Goal: Information Seeking & Learning: Learn about a topic

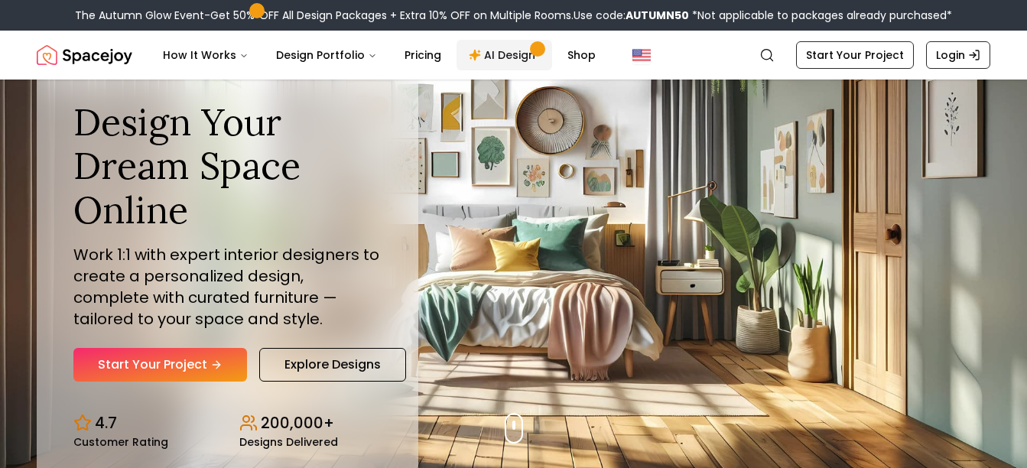
click at [512, 56] on link "AI Design" at bounding box center [505, 55] width 96 height 31
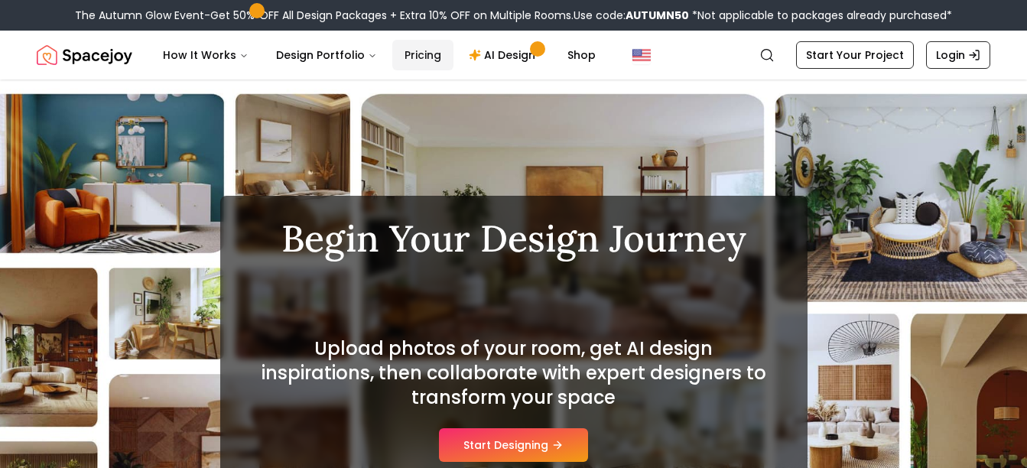
click at [411, 54] on link "Pricing" at bounding box center [422, 55] width 61 height 31
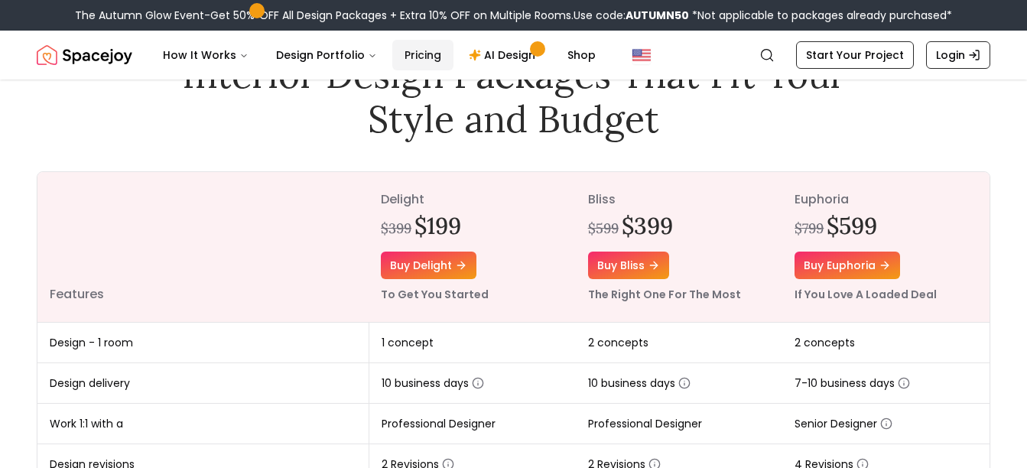
scroll to position [76, 0]
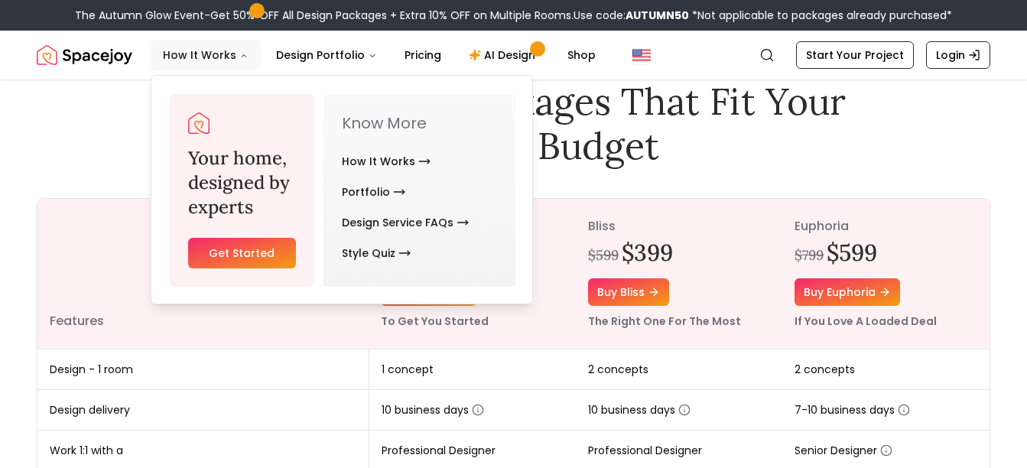
click at [202, 56] on button "How It Works" at bounding box center [206, 55] width 110 height 31
click at [392, 161] on link "How It Works" at bounding box center [386, 161] width 89 height 31
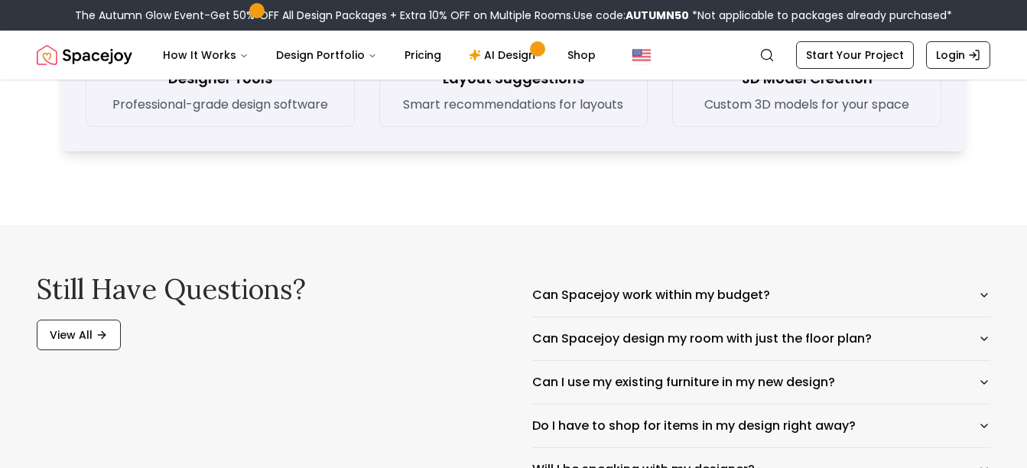
scroll to position [2371, 0]
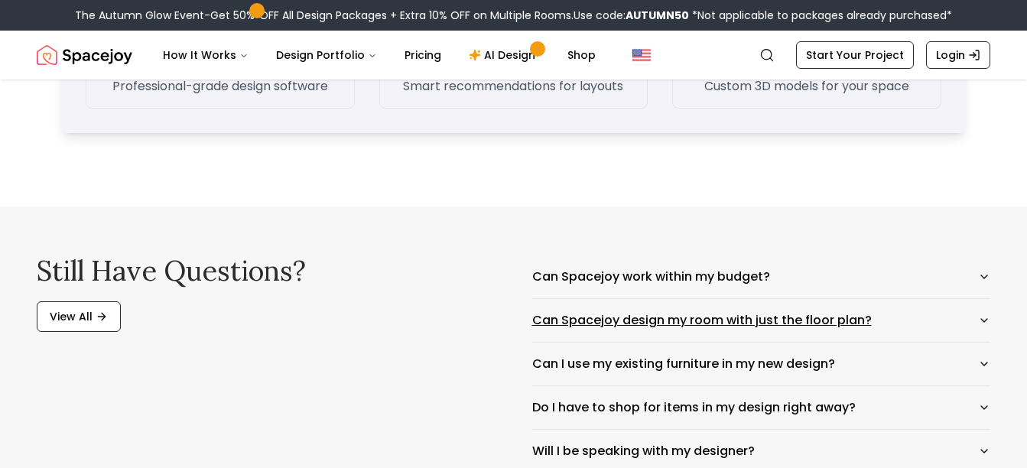
click at [674, 321] on button "Can Spacejoy design my room with just the floor plan?" at bounding box center [761, 320] width 459 height 43
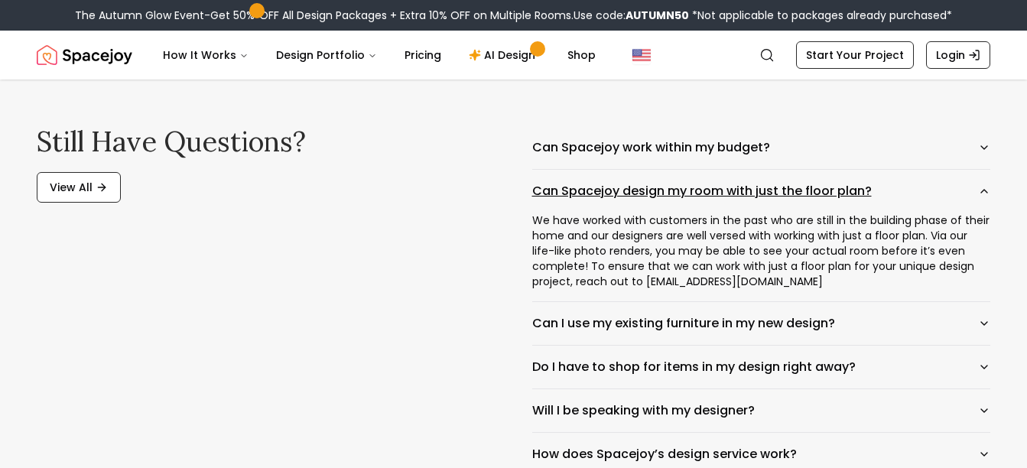
scroll to position [2524, 0]
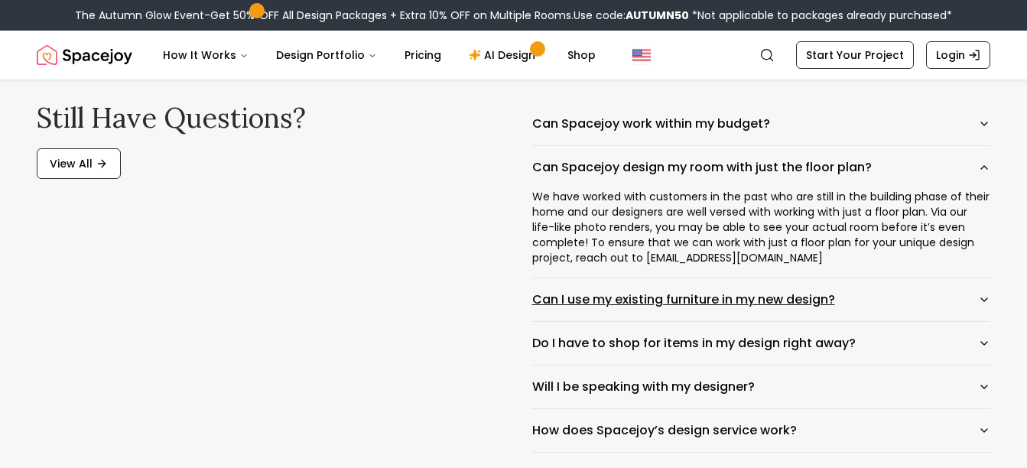
click at [679, 311] on button "Can I use my existing furniture in my new design?" at bounding box center [761, 299] width 459 height 43
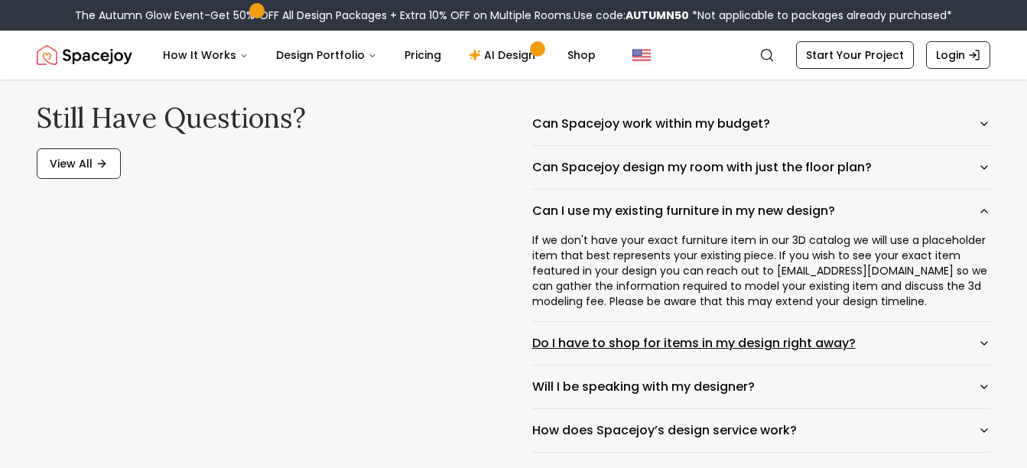
click at [692, 343] on button "Do I have to shop for items in my design right away?" at bounding box center [761, 343] width 459 height 43
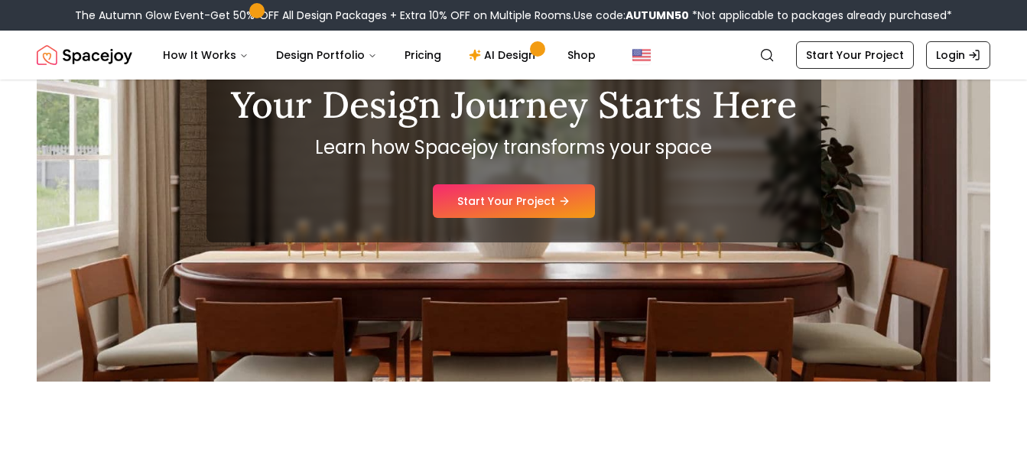
scroll to position [0, 0]
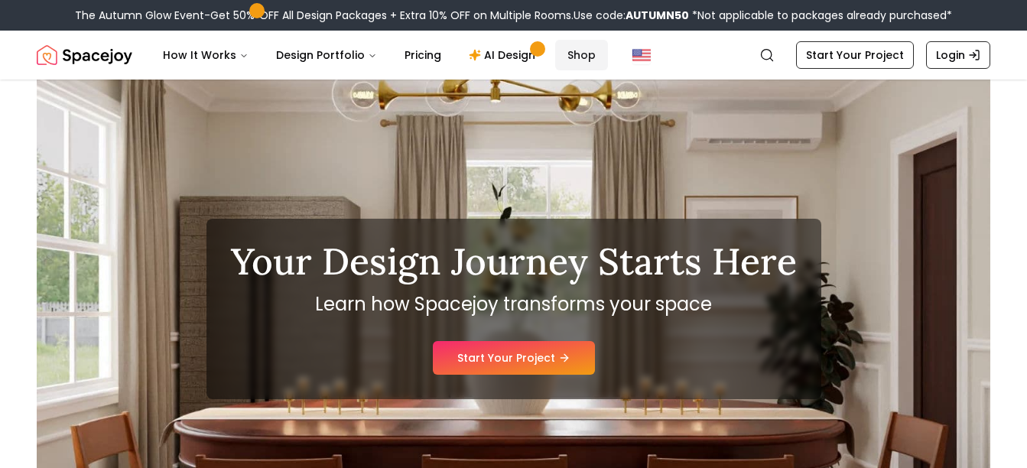
click at [562, 56] on link "Shop" at bounding box center [581, 55] width 53 height 31
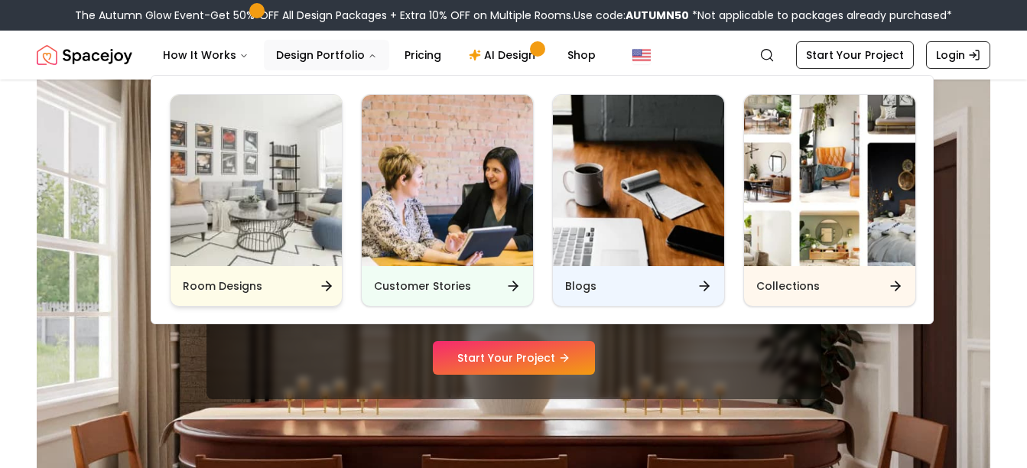
click at [307, 284] on div "Room Designs" at bounding box center [256, 286] width 171 height 40
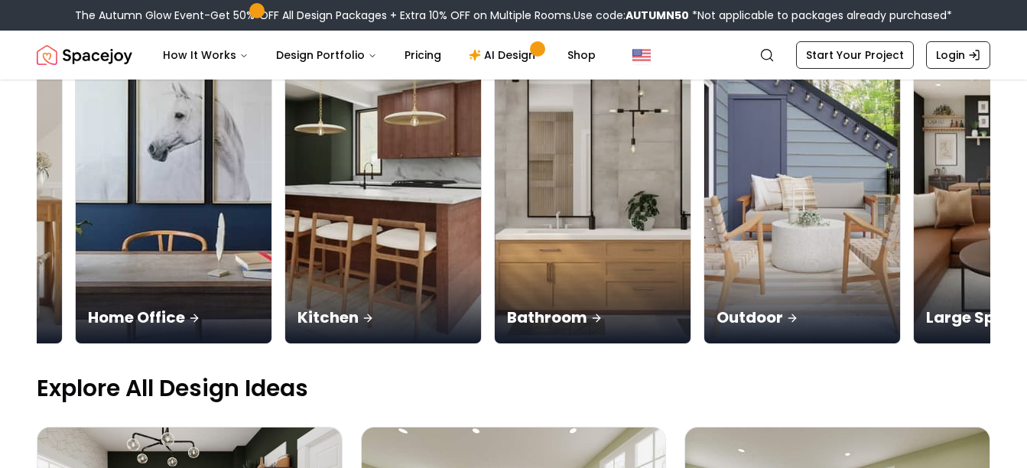
scroll to position [0, 1130]
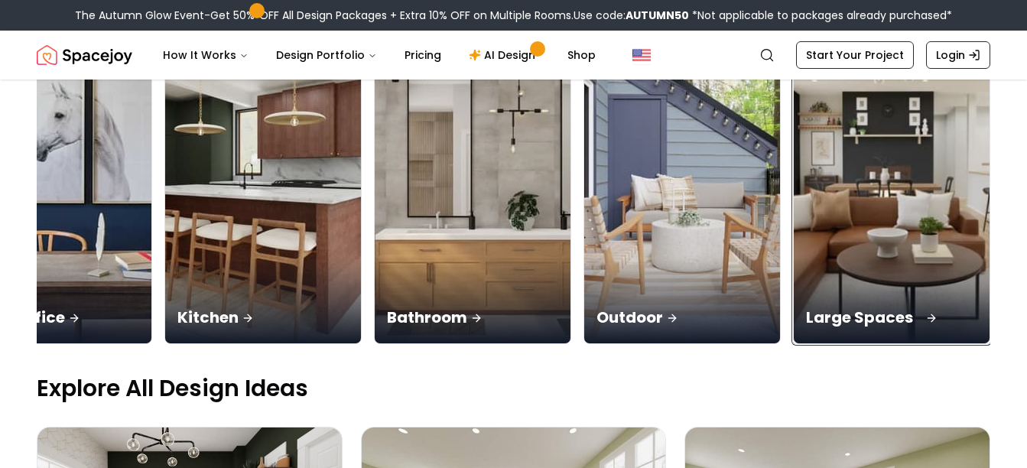
click at [905, 278] on div "Large Spaces" at bounding box center [892, 301] width 196 height 86
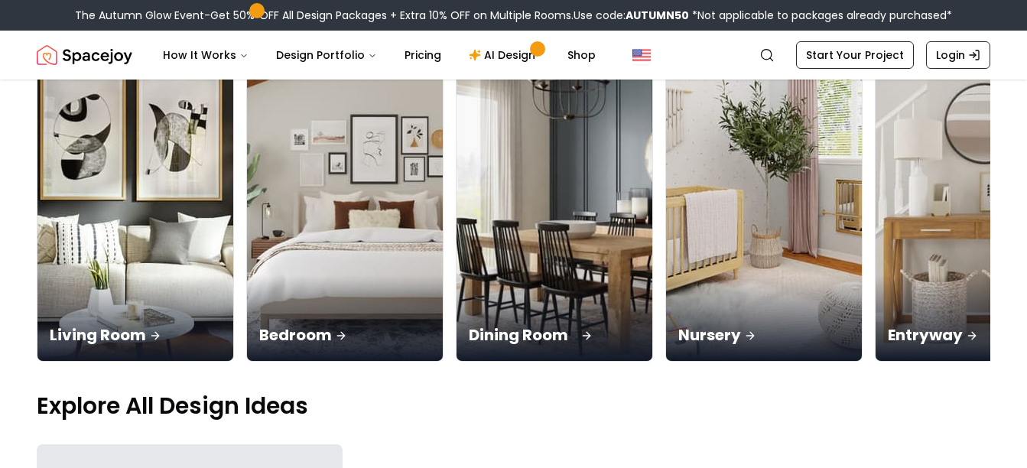
scroll to position [229, 0]
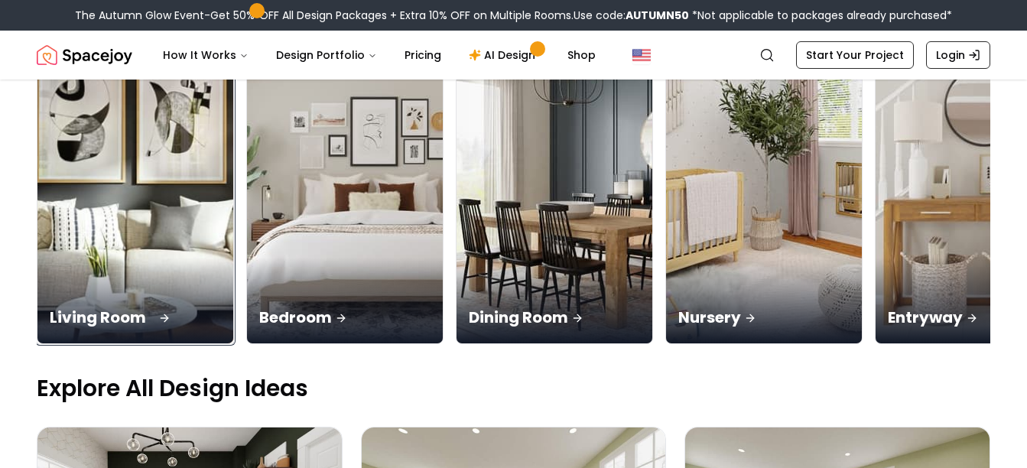
click at [128, 282] on div "Living Room" at bounding box center [135, 301] width 196 height 86
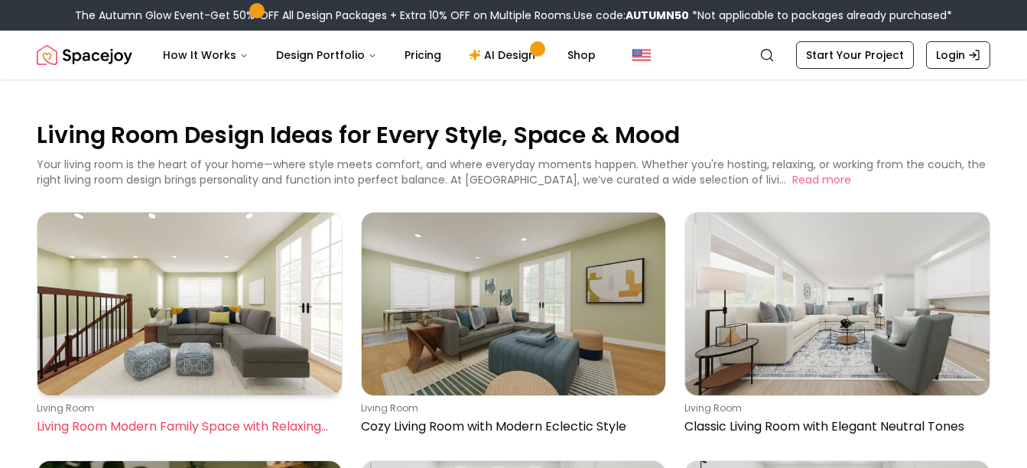
scroll to position [76, 0]
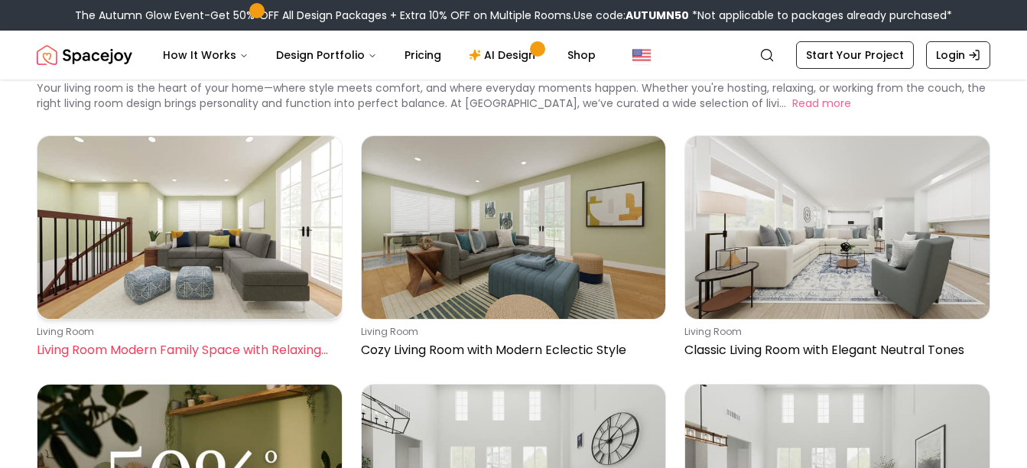
click at [167, 283] on img at bounding box center [189, 227] width 304 height 183
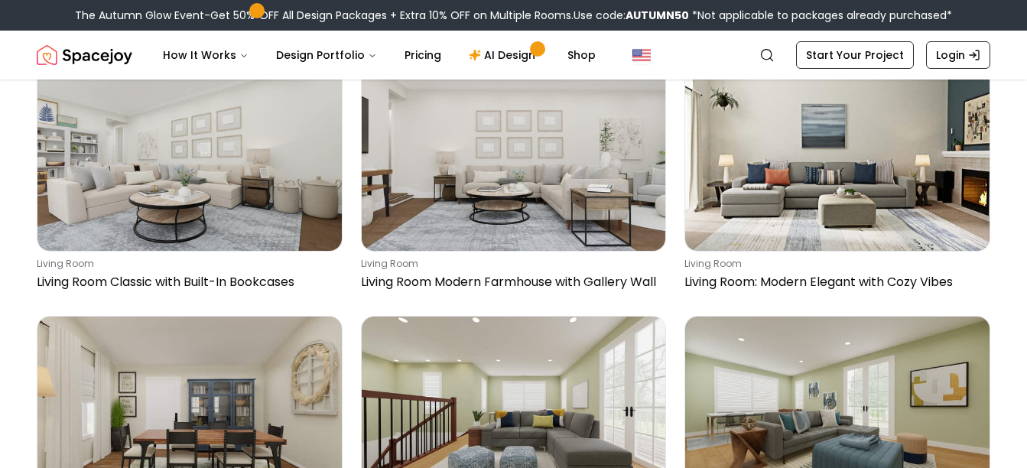
scroll to position [918, 0]
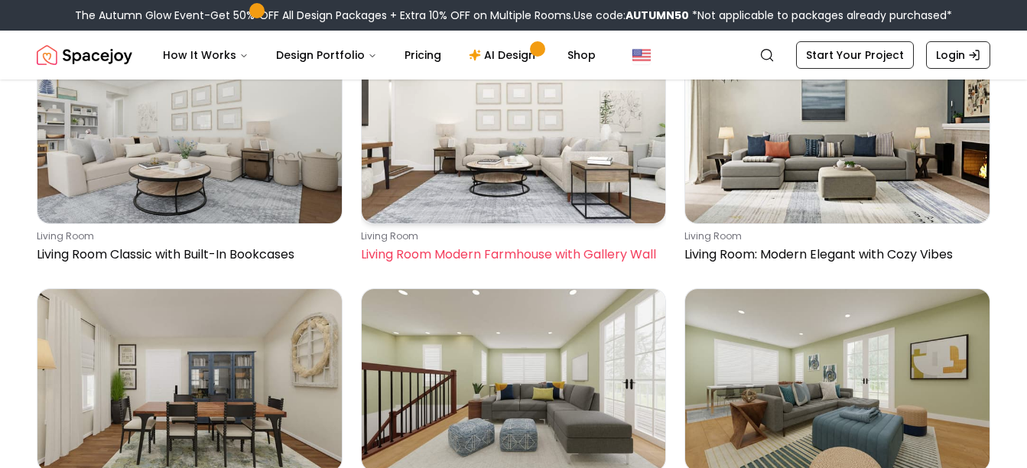
click at [504, 164] on img at bounding box center [514, 132] width 304 height 183
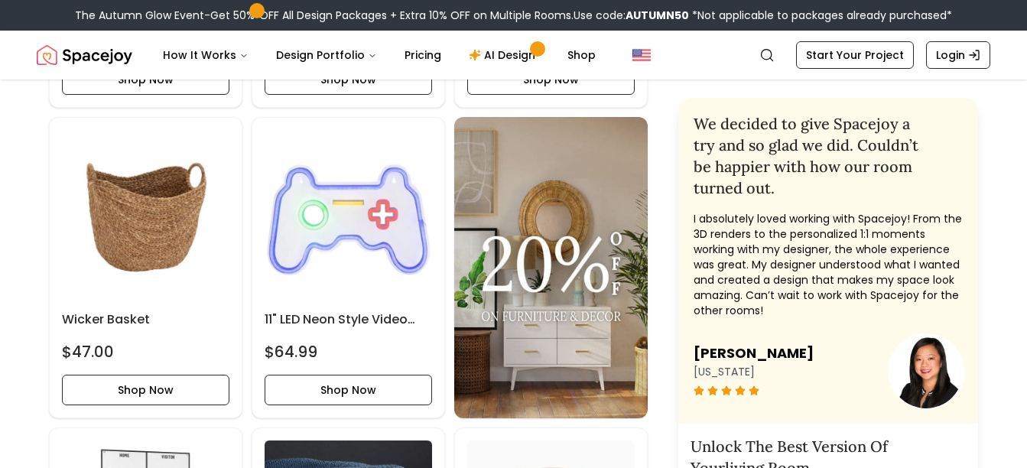
scroll to position [1300, 0]
